Goal: Check status: Check status

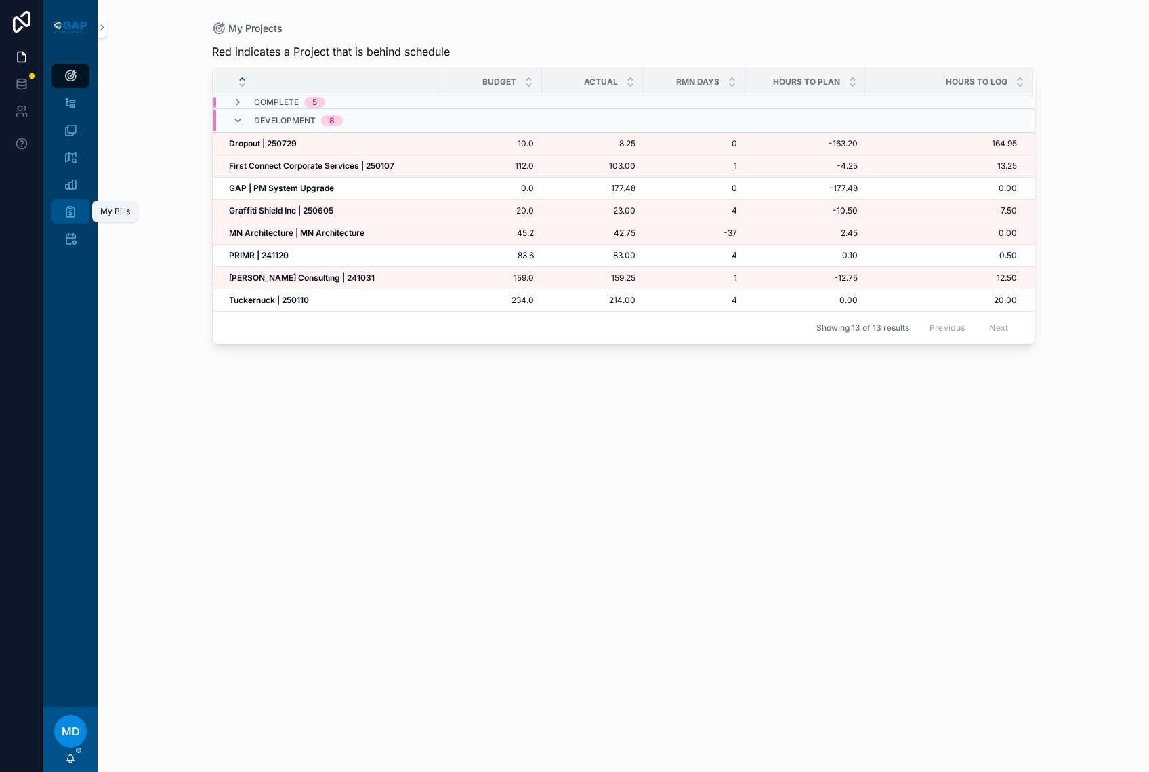
click at [63, 203] on div "My Bills" at bounding box center [71, 212] width 22 height 22
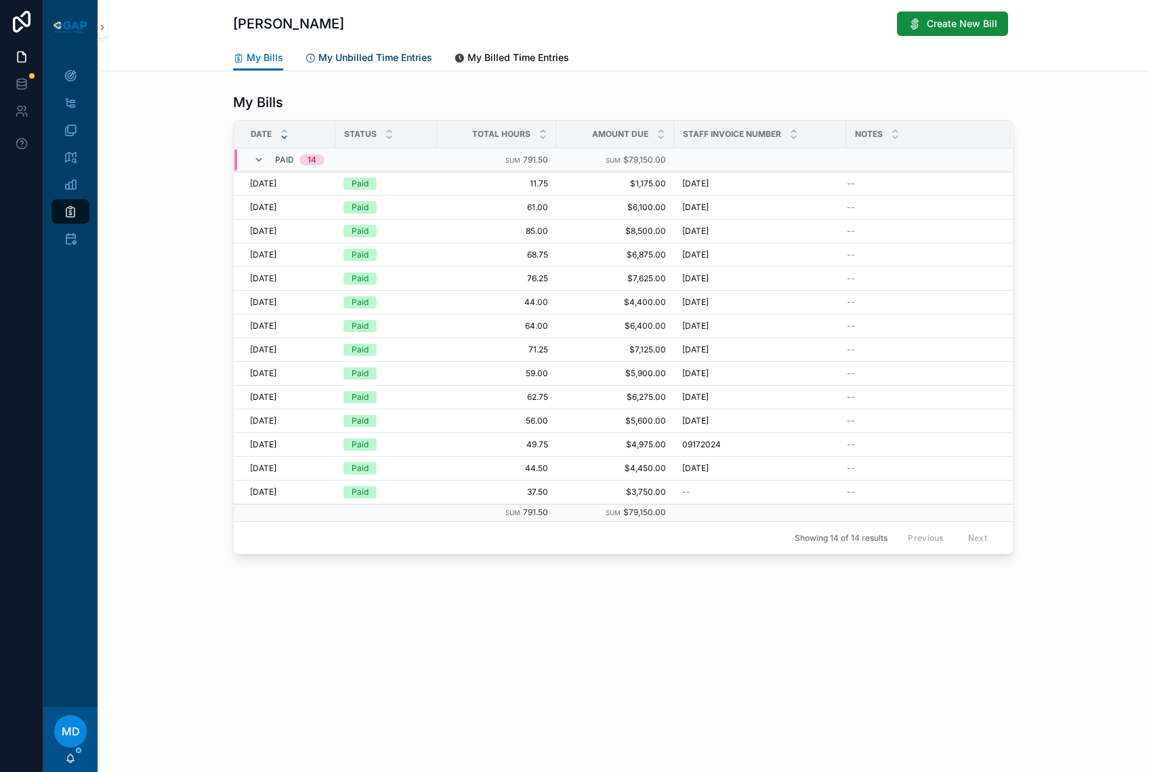
click at [398, 56] on span "My Unbilled Time Entries" at bounding box center [375, 58] width 114 height 14
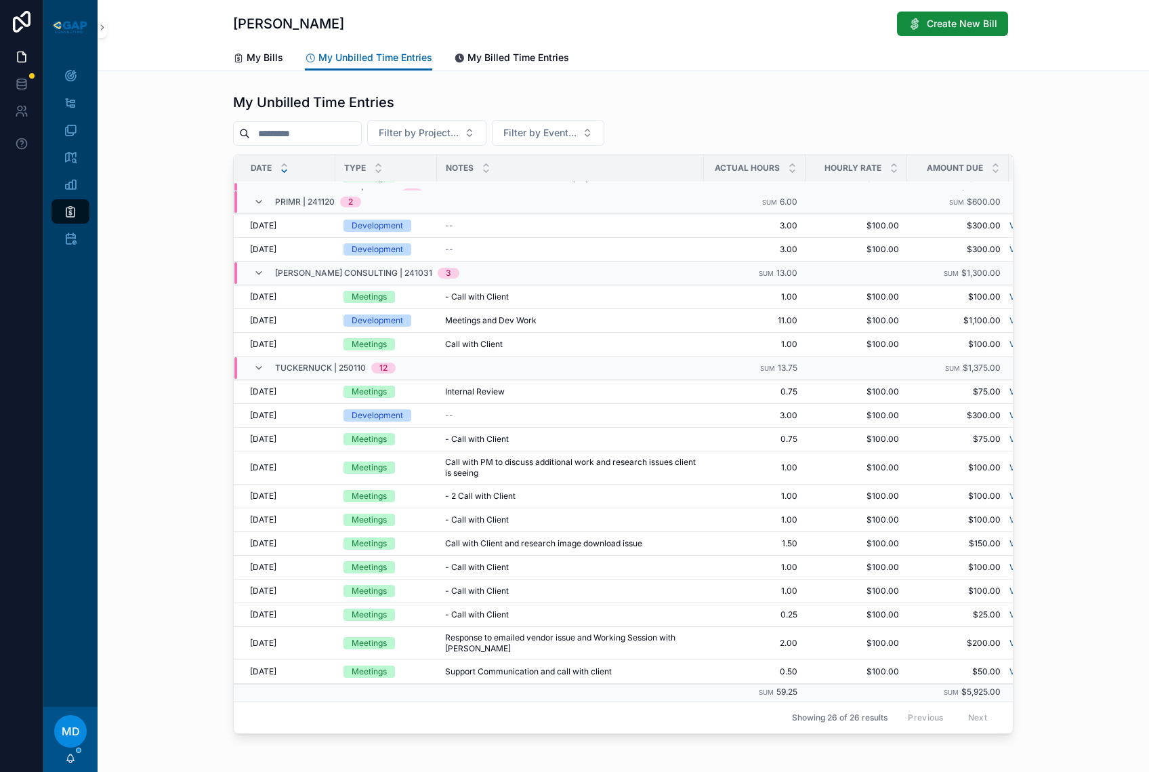
scroll to position [301, 0]
click at [71, 77] on icon "scrollable content" at bounding box center [71, 76] width 14 height 14
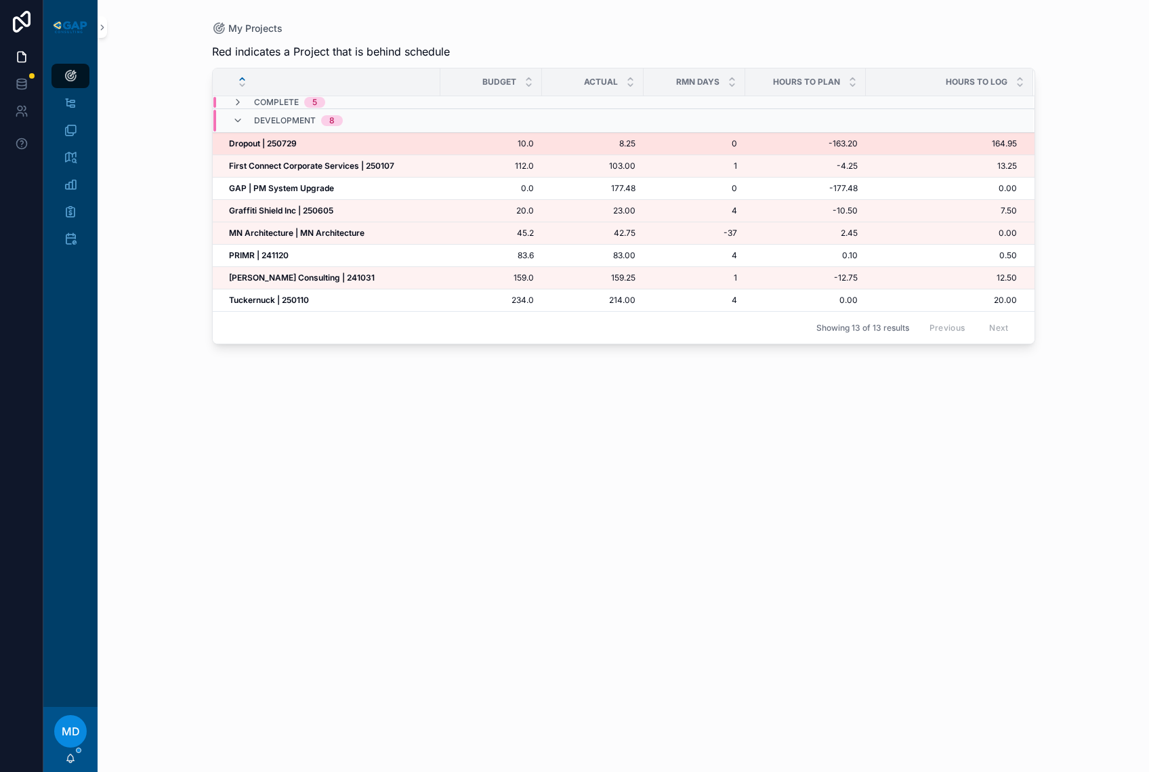
click at [279, 143] on strong "Dropout | 250729" at bounding box center [263, 143] width 68 height 10
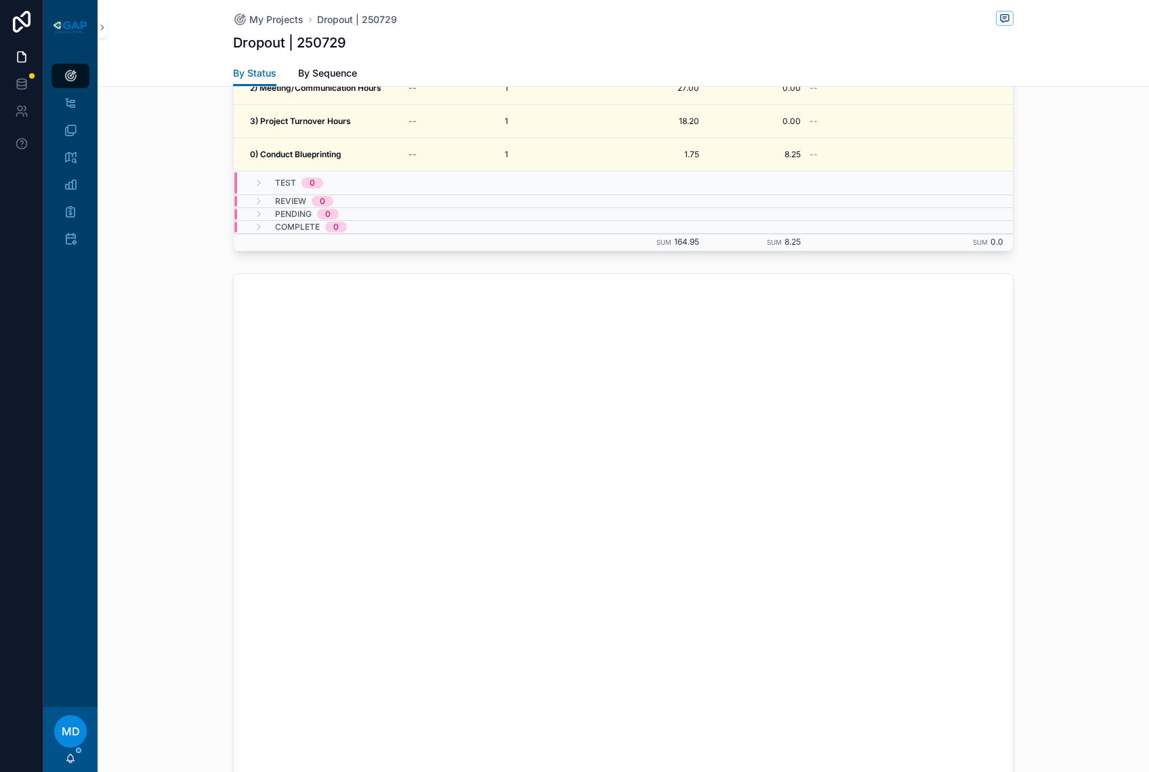
scroll to position [1087, 0]
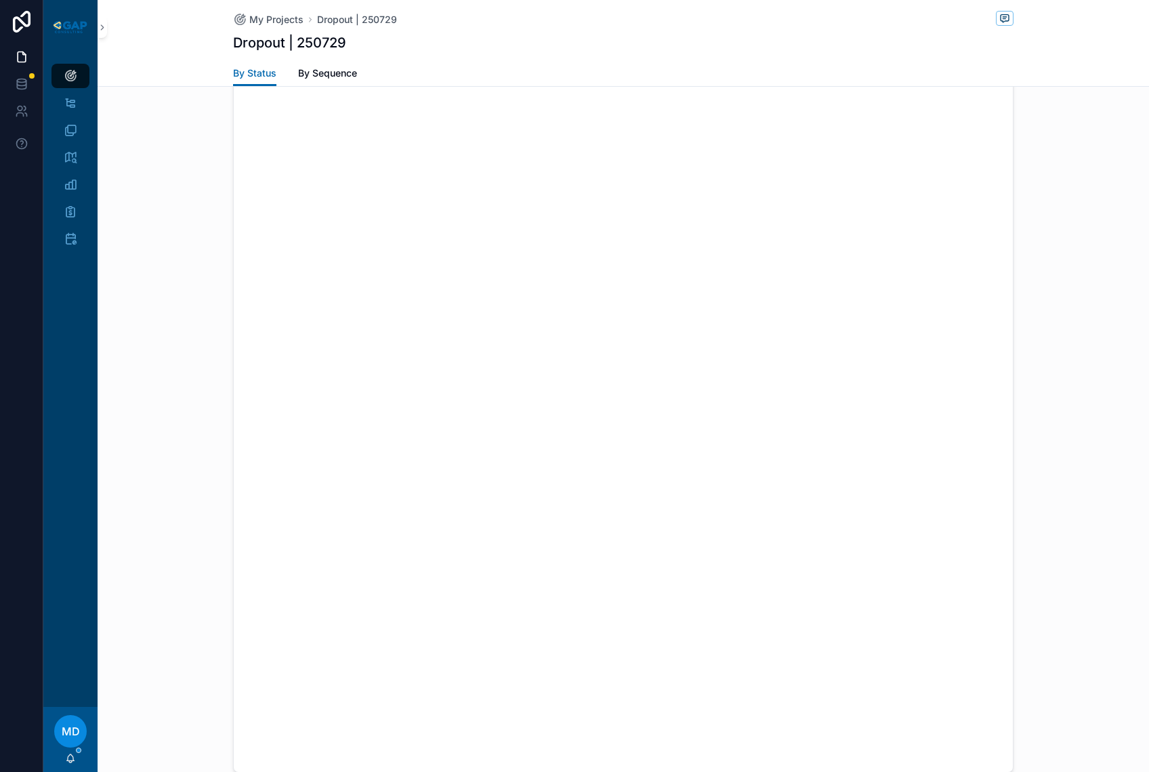
click at [962, 348] on div "scrollable content" at bounding box center [624, 386] width 1052 height 784
click at [206, 122] on div "scrollable content" at bounding box center [624, 386] width 1052 height 784
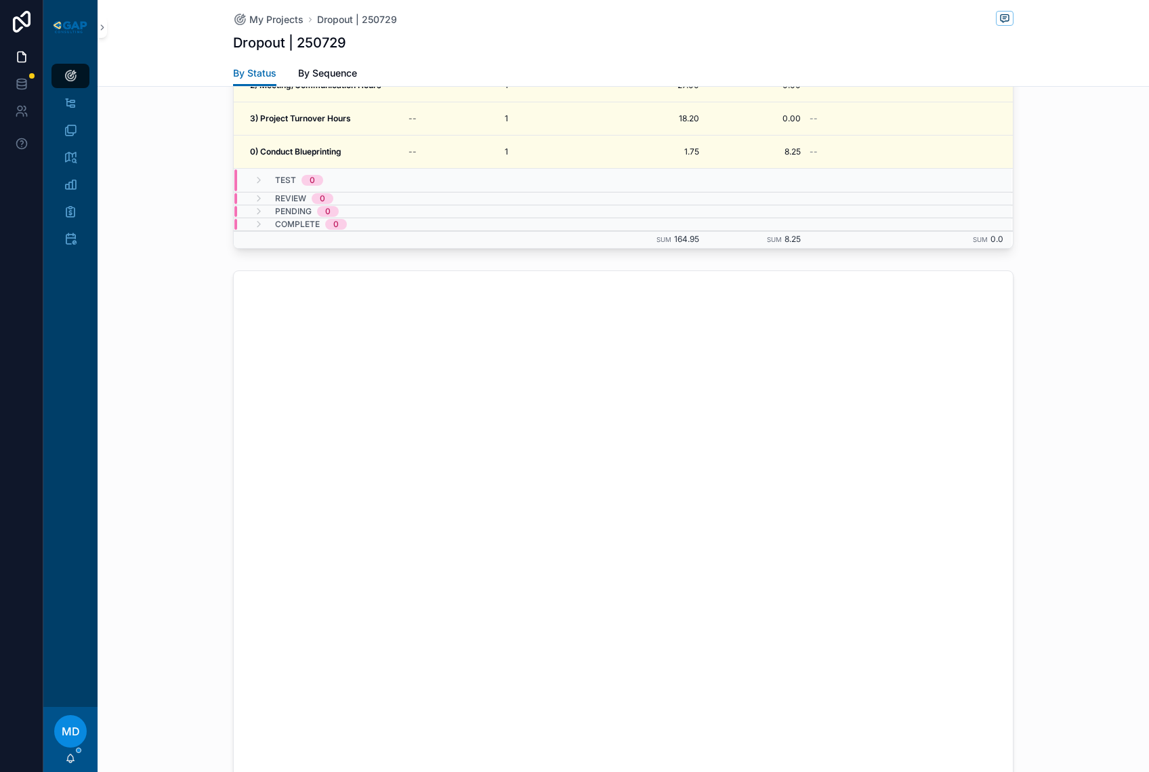
scroll to position [545, 0]
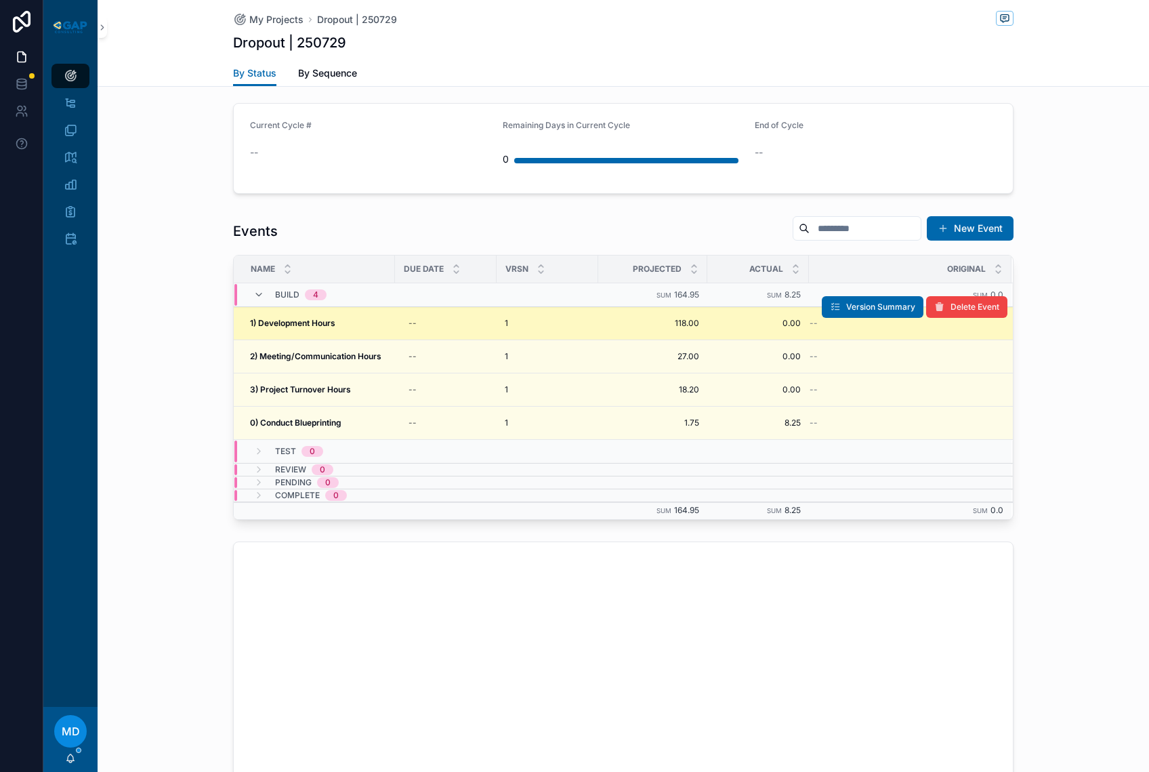
click at [295, 325] on strong "1) Development Hours" at bounding box center [292, 323] width 85 height 10
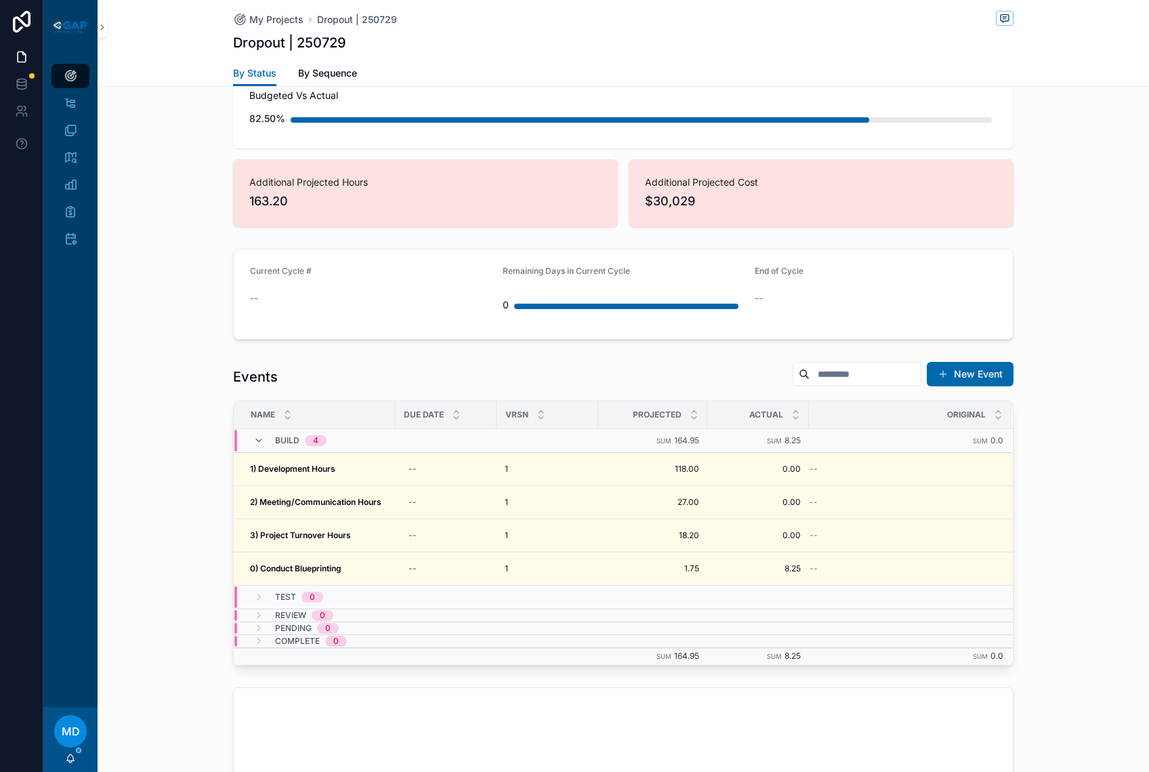
scroll to position [535, 0]
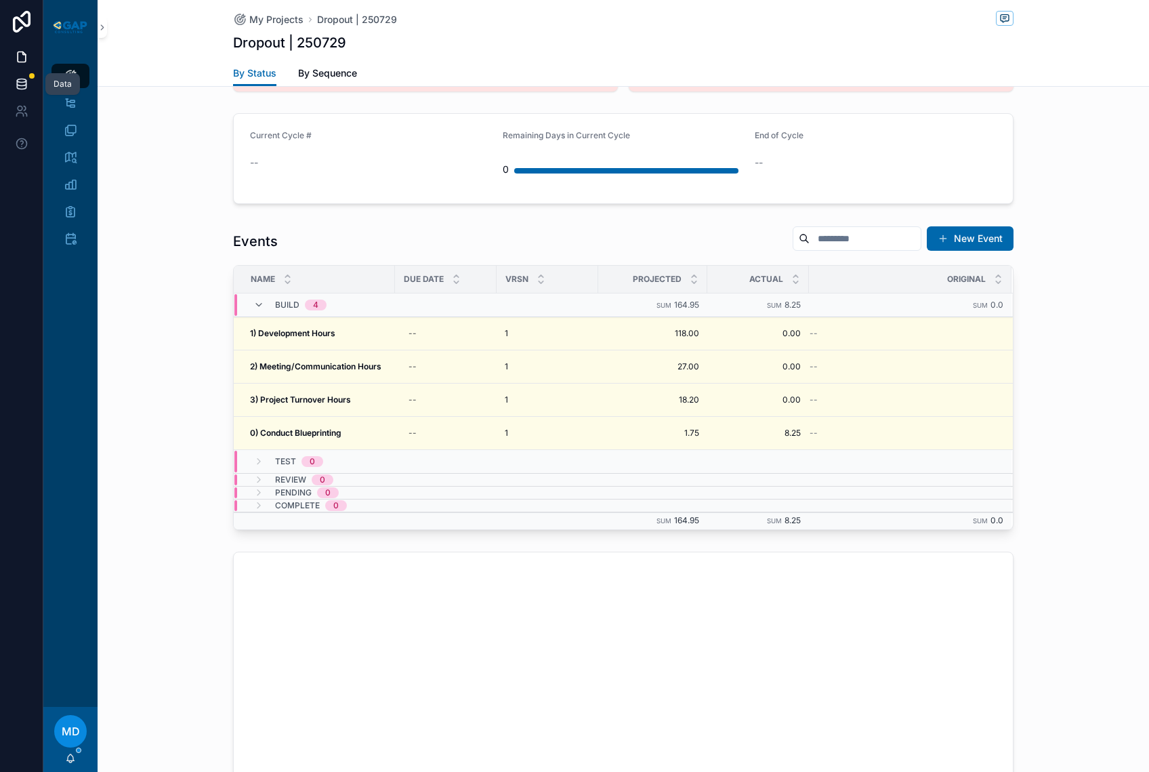
click at [23, 90] on icon at bounding box center [22, 84] width 14 height 14
